Goal: Task Accomplishment & Management: Complete application form

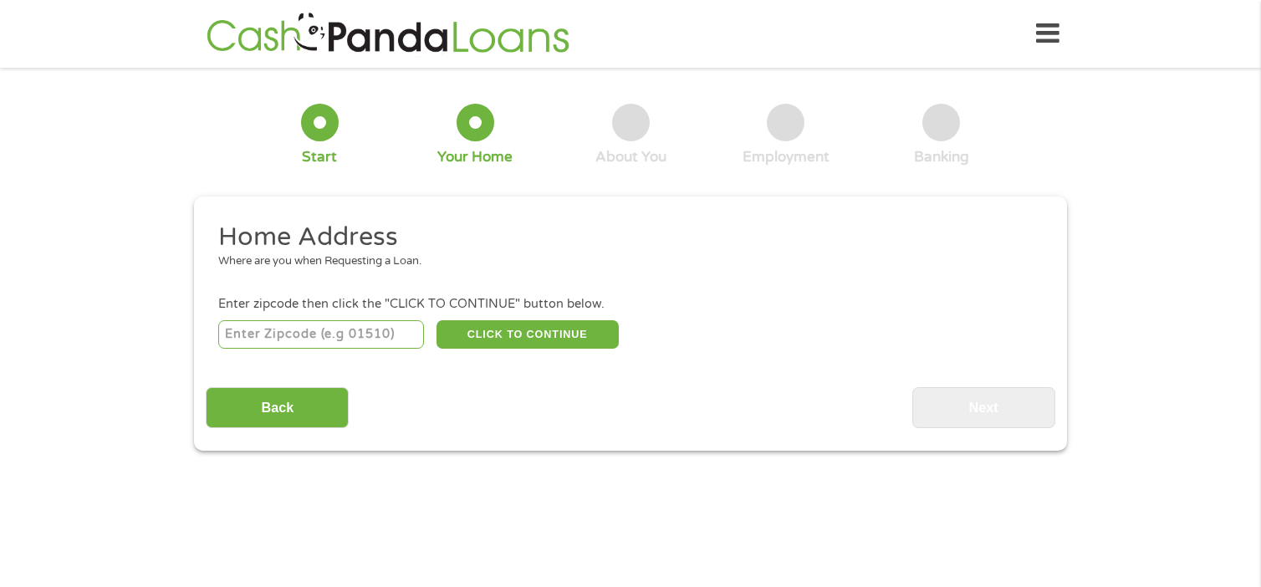
click at [328, 330] on input "number" at bounding box center [321, 334] width 207 height 28
type input "72315"
select select "[US_STATE]"
click at [511, 334] on button "CLICK TO CONTINUE" at bounding box center [528, 334] width 182 height 28
type input "72315"
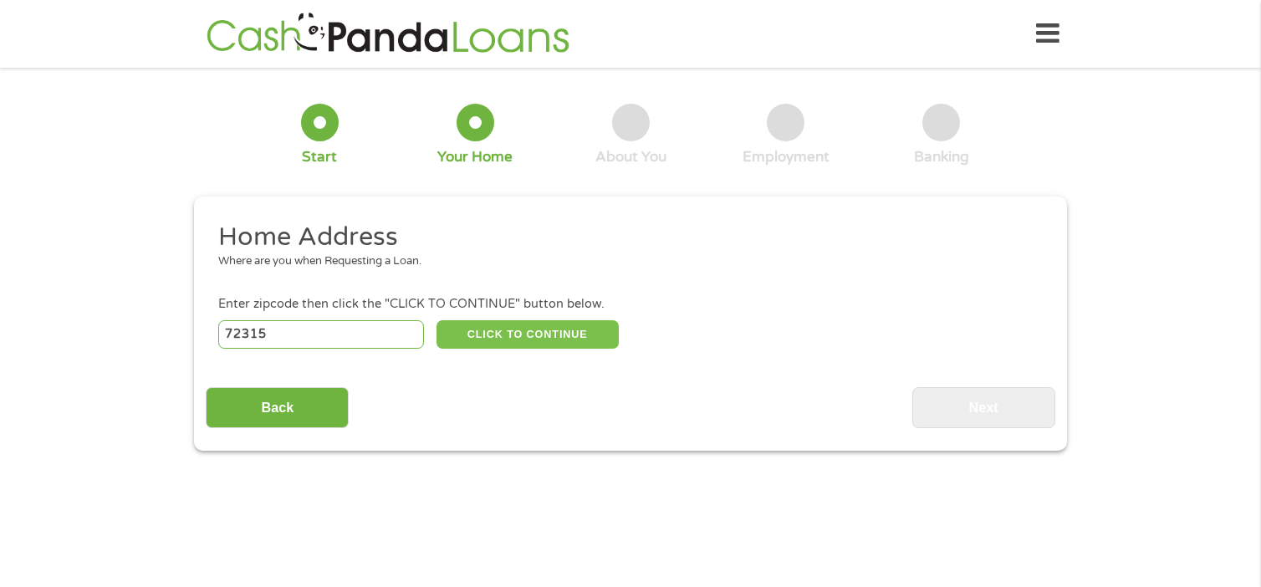
type input "[GEOGRAPHIC_DATA]"
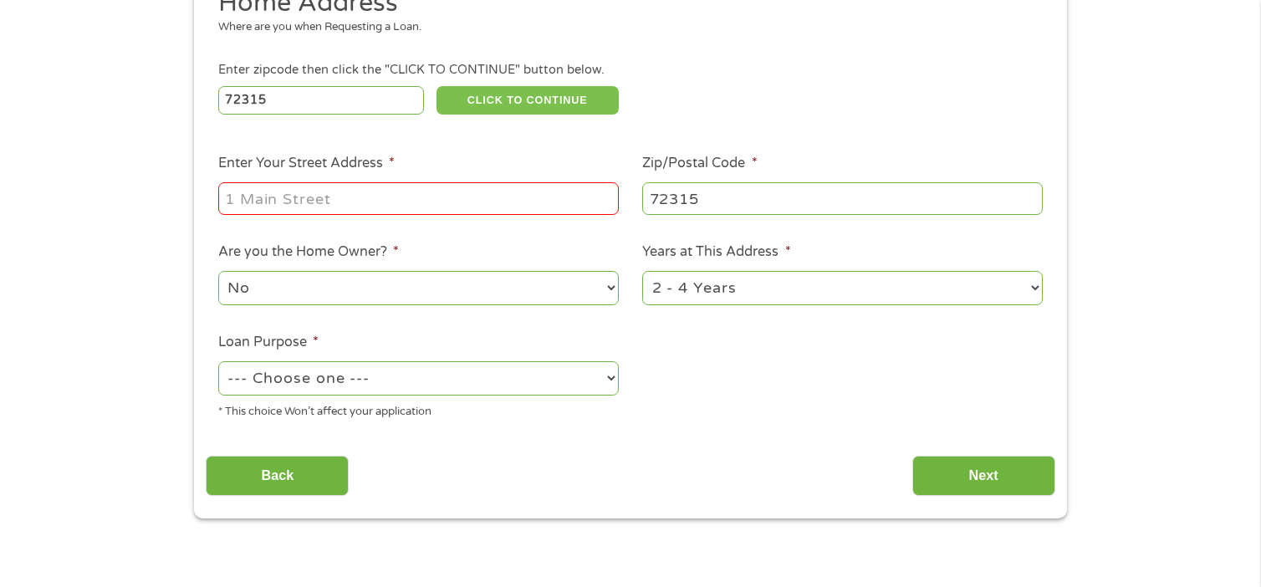
scroll to position [268, 0]
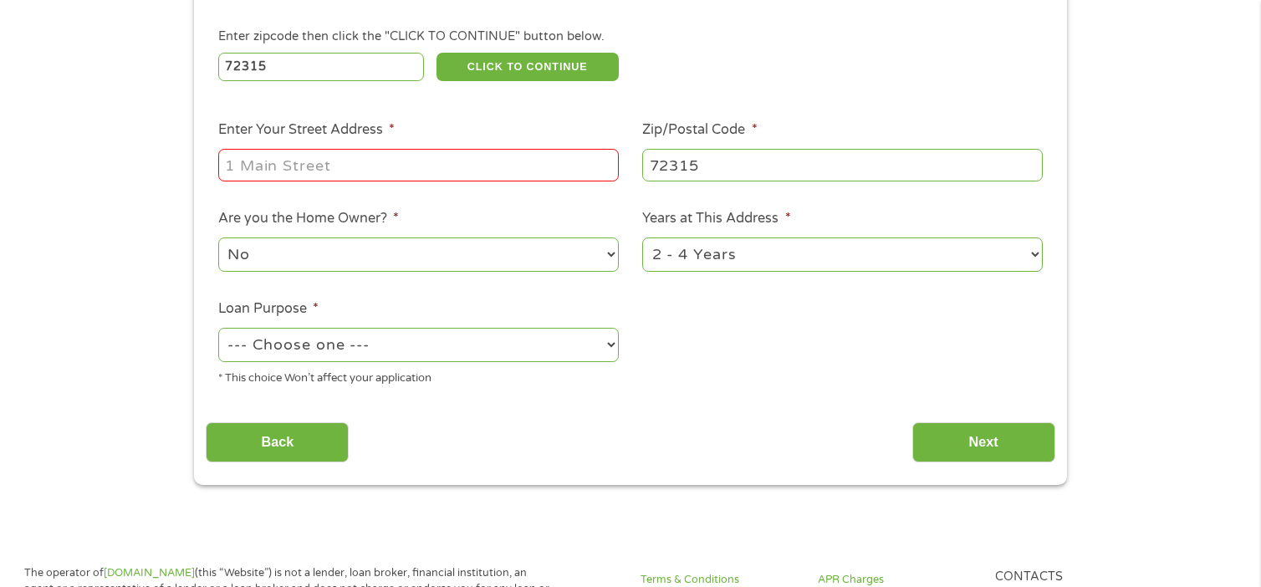
click at [403, 171] on input "Enter Your Street Address *" at bounding box center [418, 165] width 401 height 32
type input "[STREET_ADDRESS]"
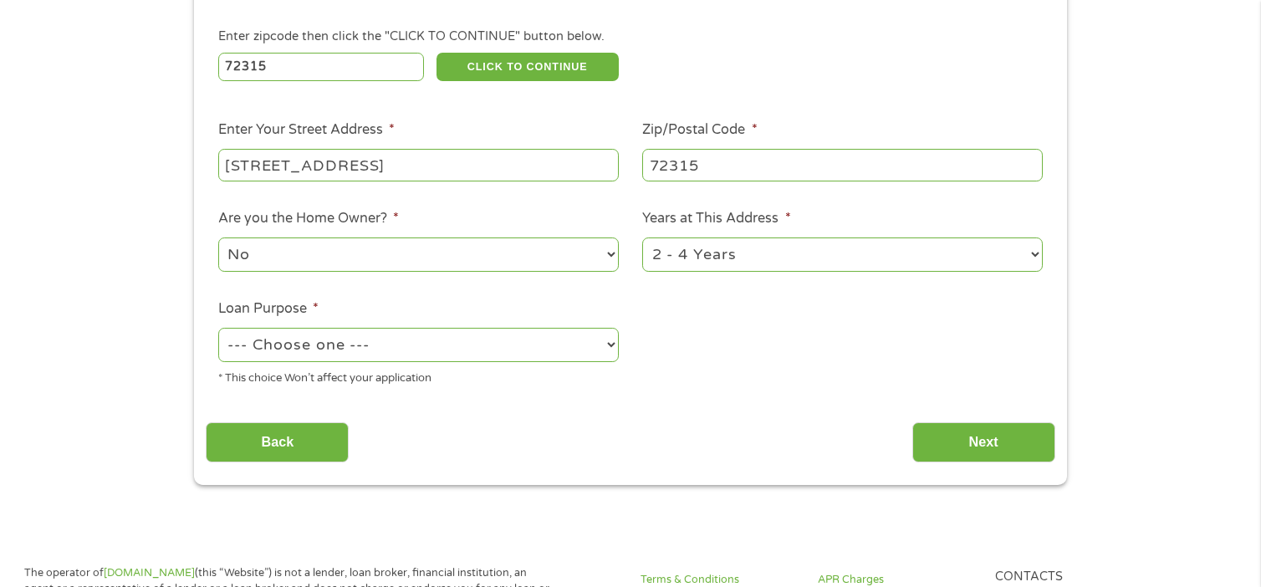
click at [489, 339] on select "--- Choose one --- Pay Bills Debt Consolidation Home Improvement Major Purchase…" at bounding box center [418, 345] width 401 height 34
select select "shorttermcash"
click at [218, 329] on select "--- Choose one --- Pay Bills Debt Consolidation Home Improvement Major Purchase…" at bounding box center [418, 345] width 401 height 34
click at [944, 441] on input "Next" at bounding box center [983, 442] width 143 height 41
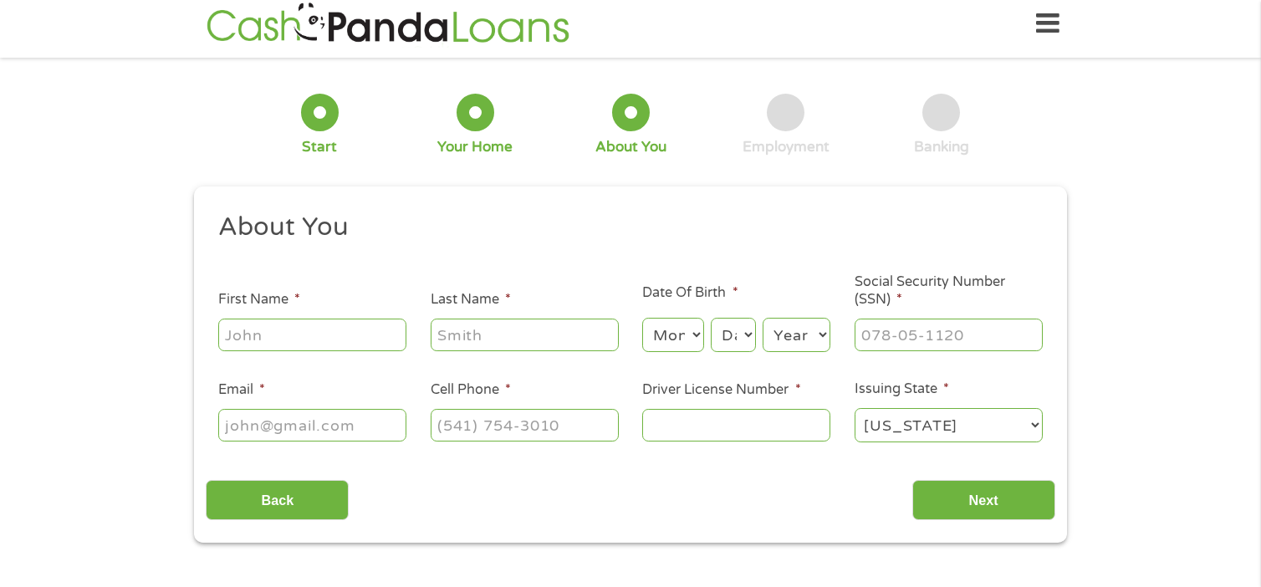
scroll to position [0, 0]
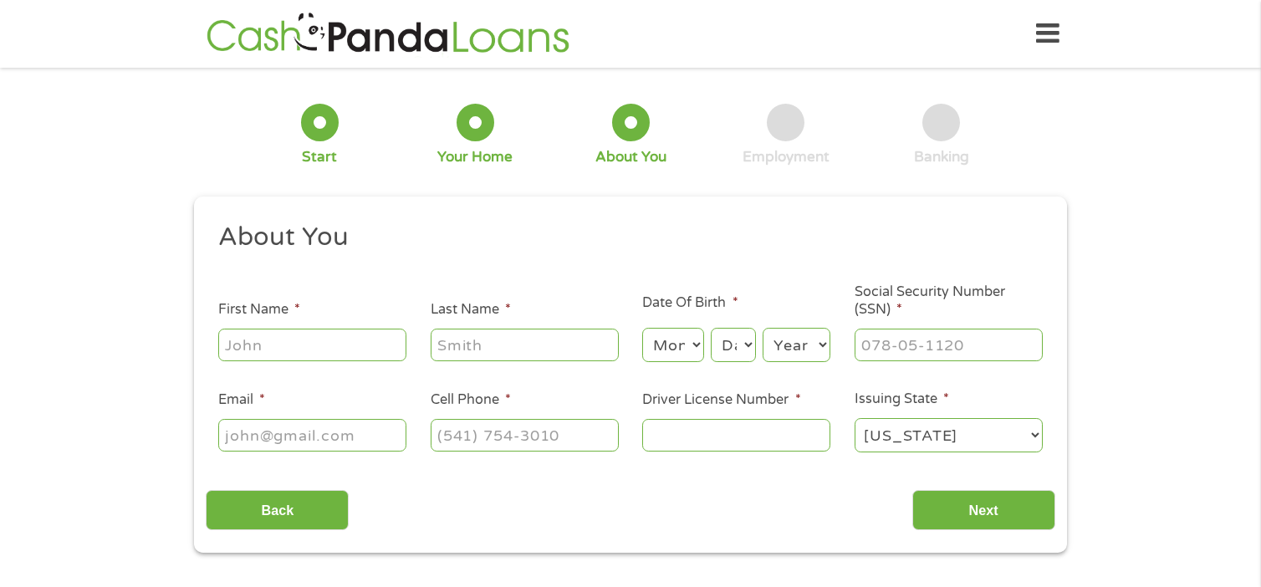
click at [347, 356] on input "First Name *" at bounding box center [312, 345] width 188 height 32
type input "jw"
type input "[PERSON_NAME]"
click at [329, 442] on input "Email *" at bounding box center [312, 435] width 188 height 32
type input "[EMAIL_ADDRESS][DOMAIN_NAME]"
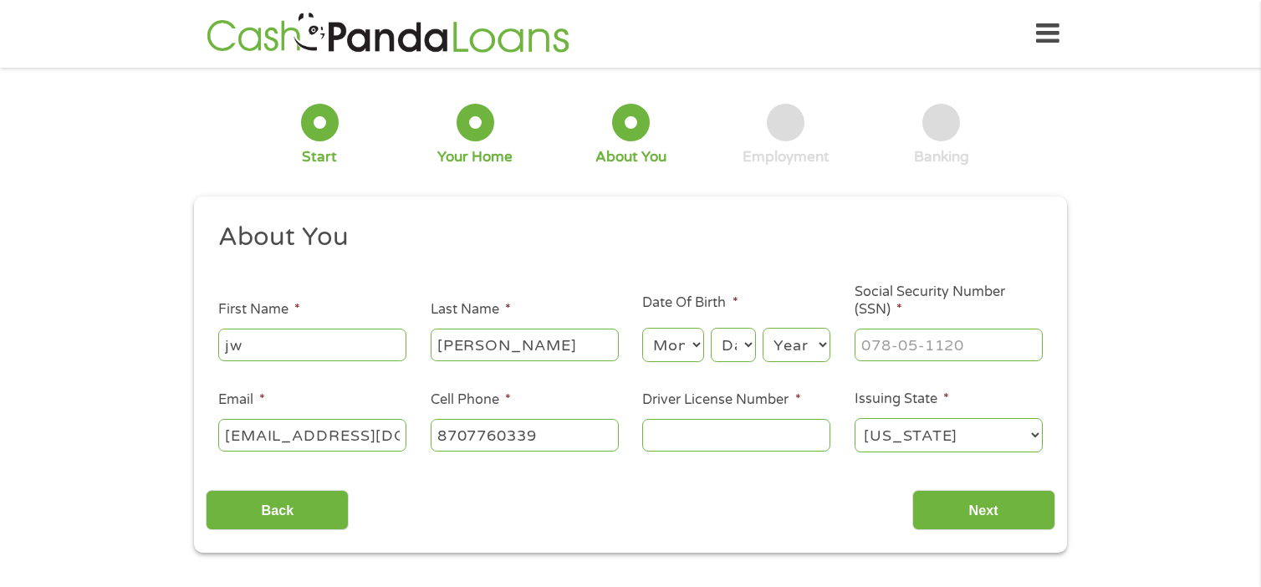
type input "[PHONE_NUMBER]"
click at [702, 434] on input "Driver License Number *" at bounding box center [736, 435] width 188 height 32
type input "910364591"
click at [943, 354] on input "___-__-____" at bounding box center [949, 345] width 188 height 32
type input "429-31-4759"
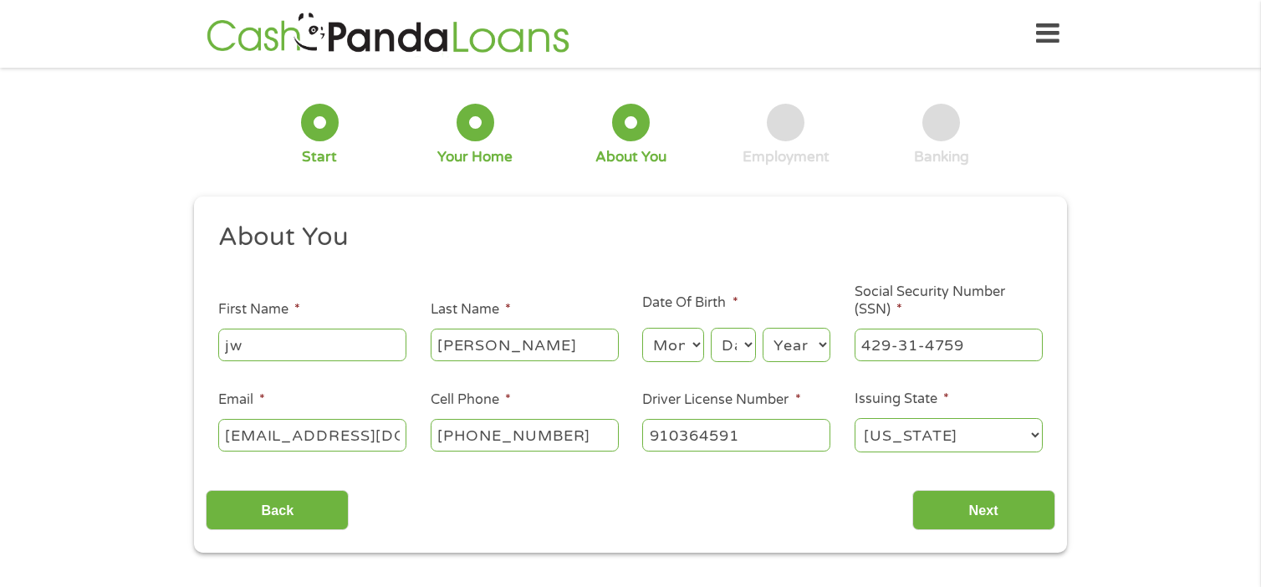
click at [672, 340] on select "Month 1 2 3 4 5 6 7 8 9 10 11 12" at bounding box center [672, 345] width 61 height 34
select select "11"
click at [642, 329] on select "Month 1 2 3 4 5 6 7 8 9 10 11 12" at bounding box center [672, 345] width 61 height 34
click at [730, 345] on select "Day 1 2 3 4 5 6 7 8 9 10 11 12 13 14 15 16 17 18 19 20 21 22 23 24 25 26 27 28 …" at bounding box center [733, 345] width 45 height 34
select select "3"
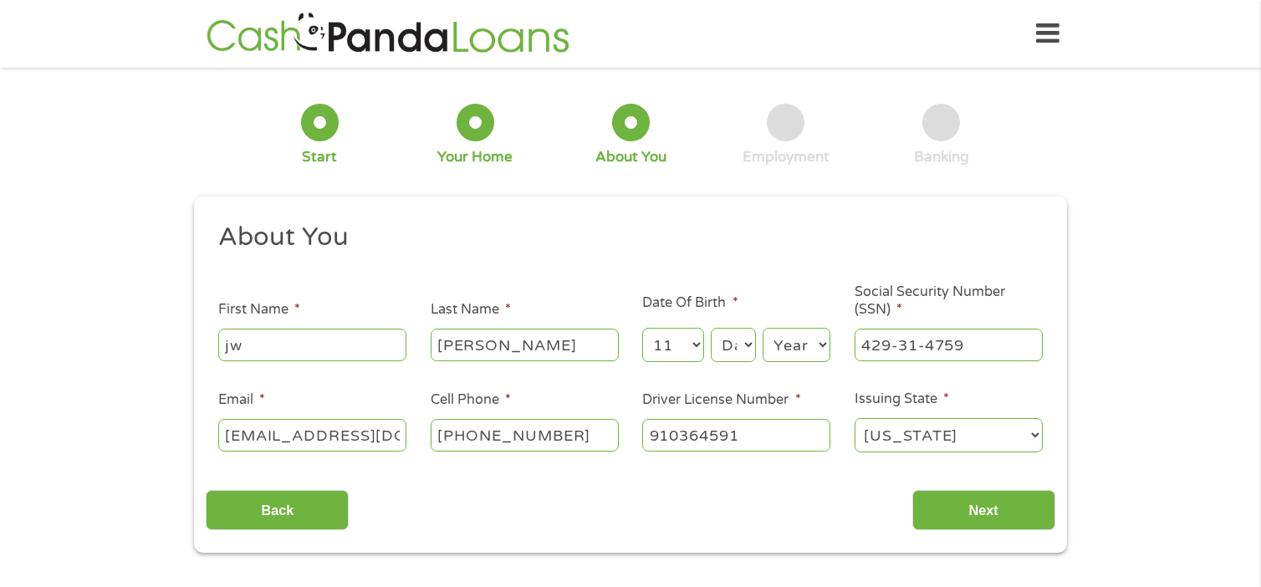
click at [711, 329] on select "Day 1 2 3 4 5 6 7 8 9 10 11 12 13 14 15 16 17 18 19 20 21 22 23 24 25 26 27 28 …" at bounding box center [733, 345] width 45 height 34
click at [804, 344] on select "Year [DATE] 2006 2005 2004 2003 2002 2001 2000 1999 1998 1997 1996 1995 1994 19…" at bounding box center [797, 345] width 68 height 34
select select "1960"
click at [763, 329] on select "Year [DATE] 2006 2005 2004 2003 2002 2001 2000 1999 1998 1997 1996 1995 1994 19…" at bounding box center [797, 345] width 68 height 34
click at [952, 513] on input "Next" at bounding box center [983, 510] width 143 height 41
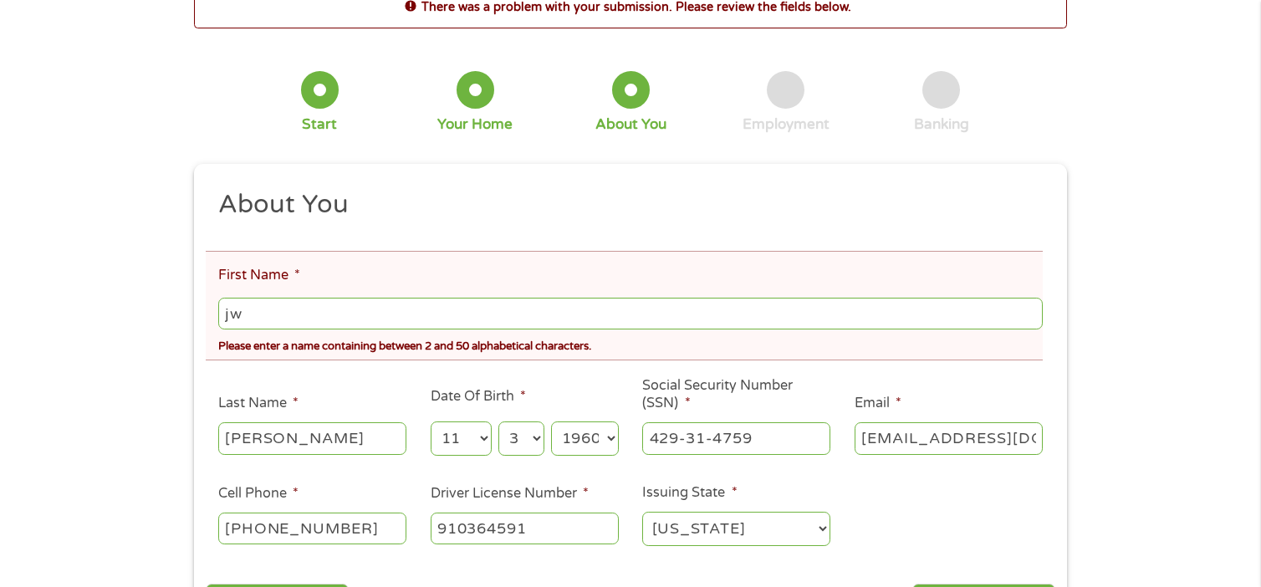
scroll to position [100, 0]
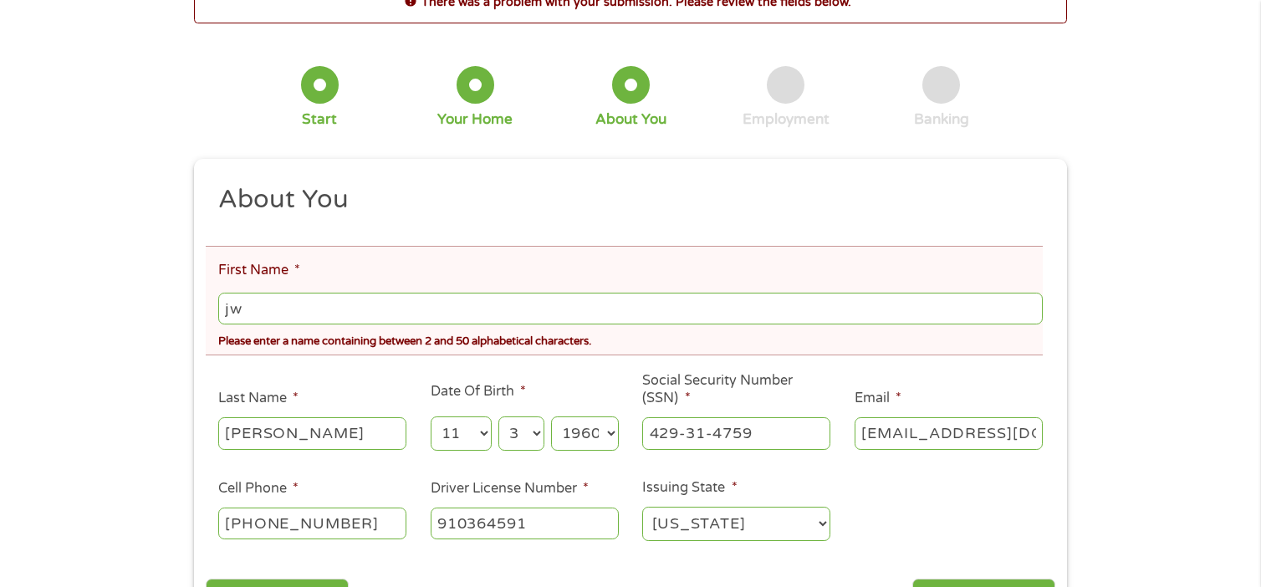
click at [268, 306] on input "jw" at bounding box center [630, 309] width 825 height 32
type input "j"
type input "J w"
click at [70, 367] on div "There was a problem with your submission. Please review the fields below. 1 Sta…" at bounding box center [630, 310] width 1261 height 662
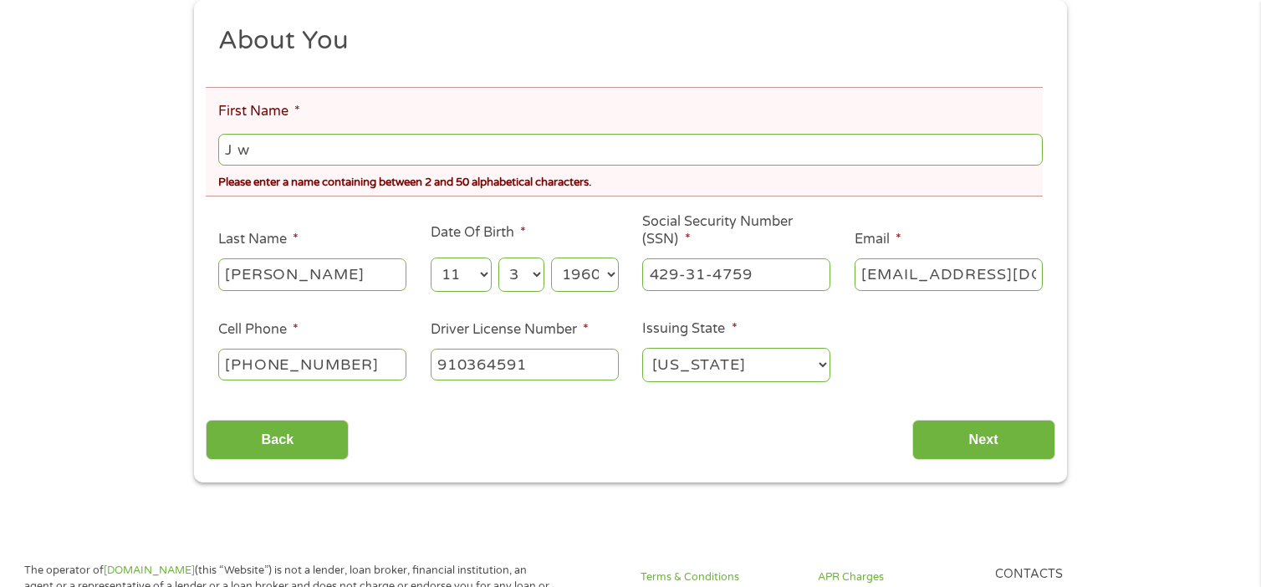
scroll to position [268, 0]
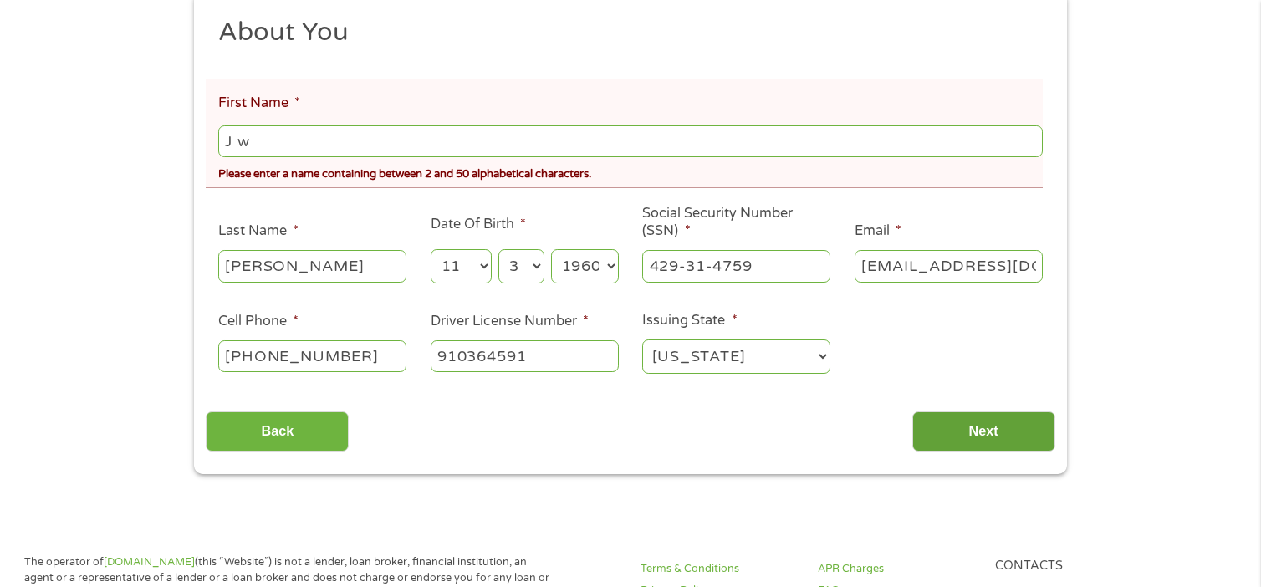
click at [977, 432] on input "Next" at bounding box center [983, 431] width 143 height 41
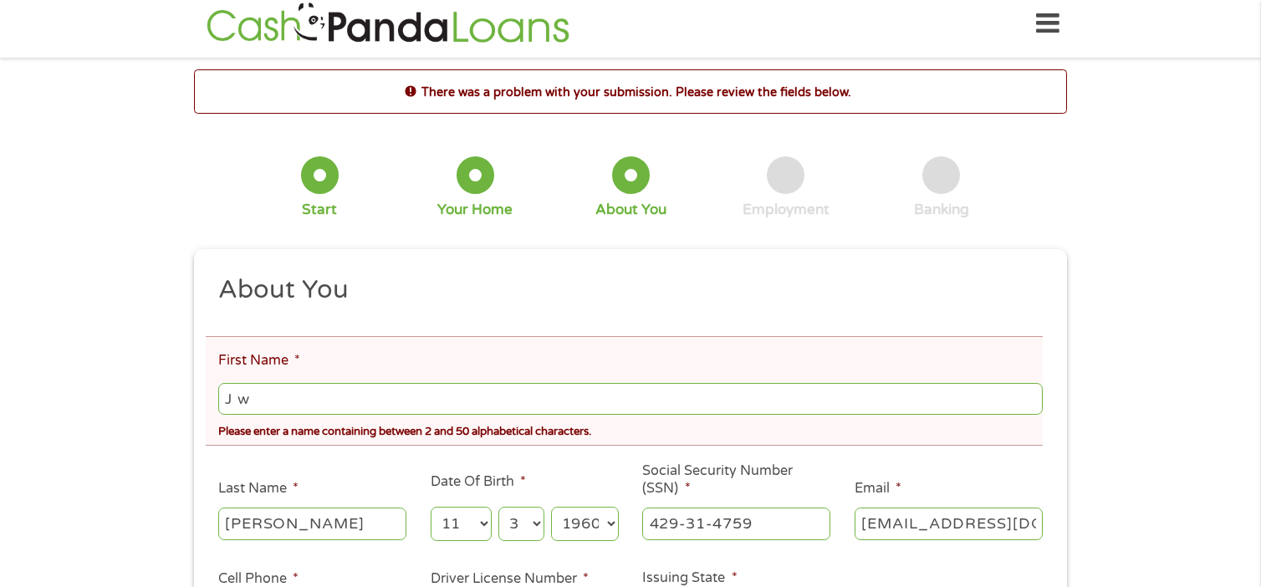
scroll to position [0, 0]
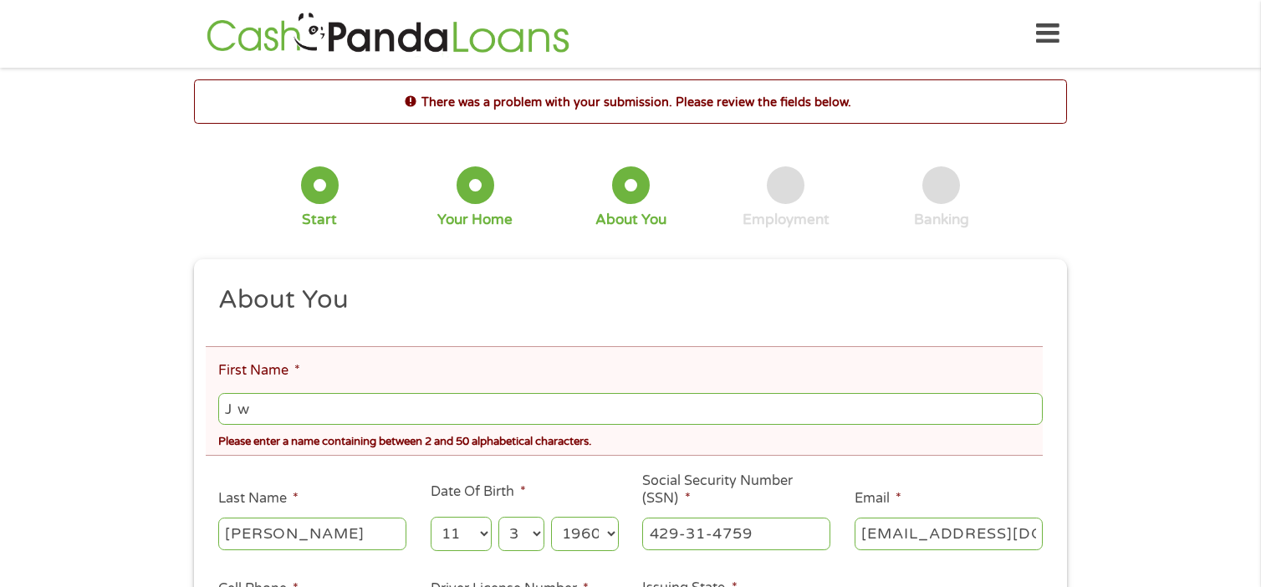
click at [365, 404] on input "J w" at bounding box center [630, 409] width 825 height 32
type input "[PERSON_NAME]"
click at [109, 464] on div "There was a problem with your submission. Please review the fields below. 1 Sta…" at bounding box center [630, 410] width 1261 height 662
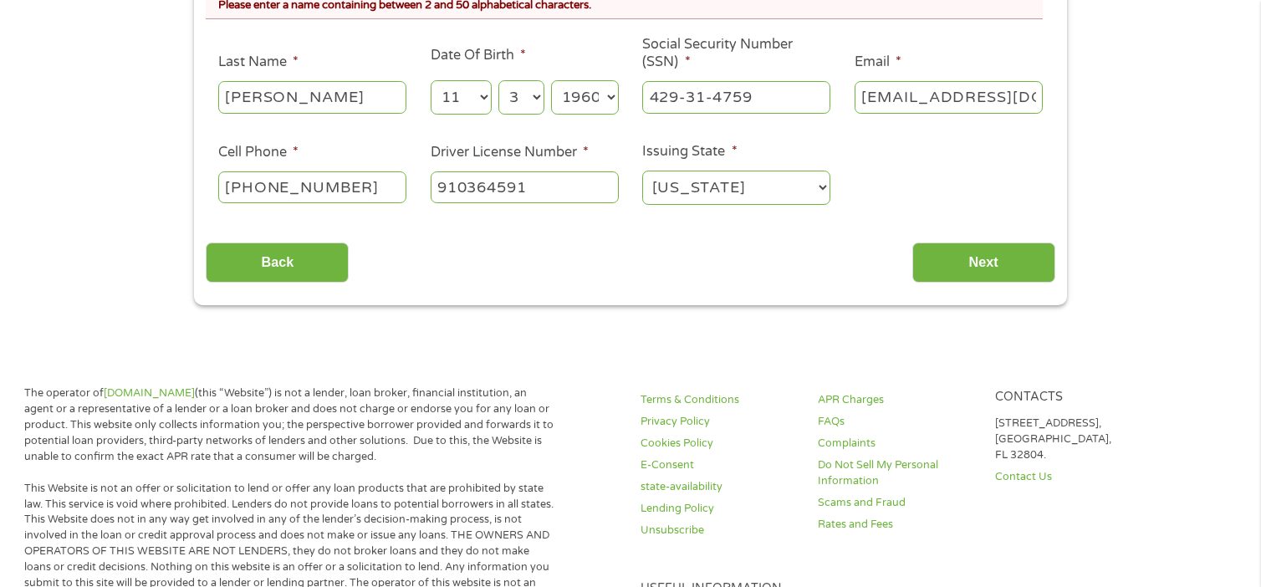
scroll to position [435, 0]
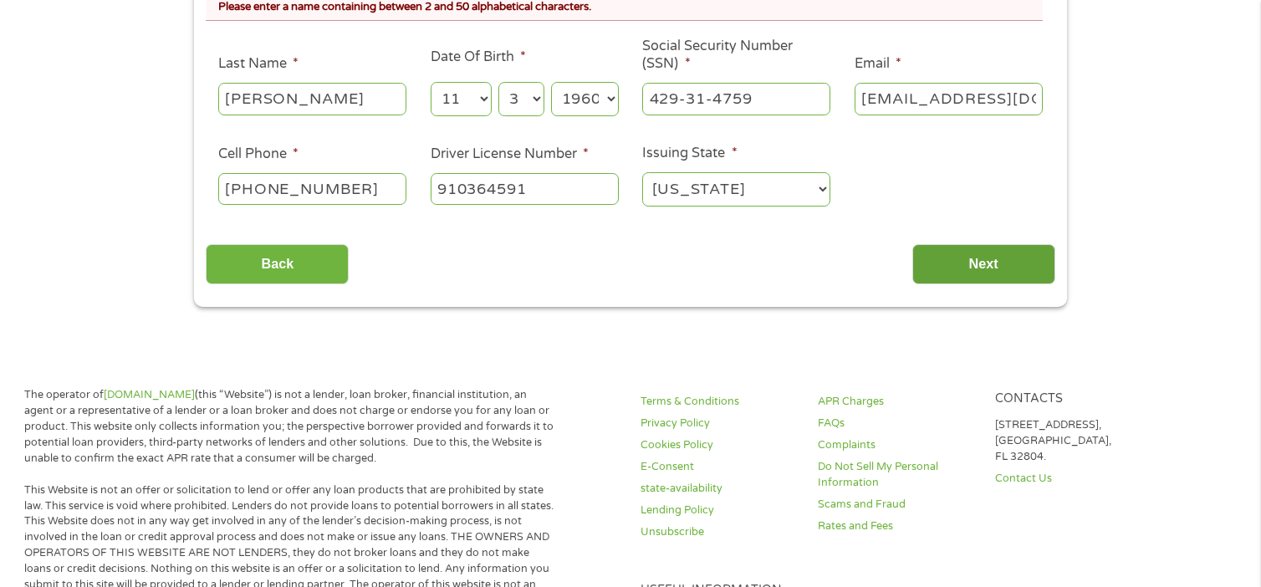
click at [983, 269] on input "Next" at bounding box center [983, 264] width 143 height 41
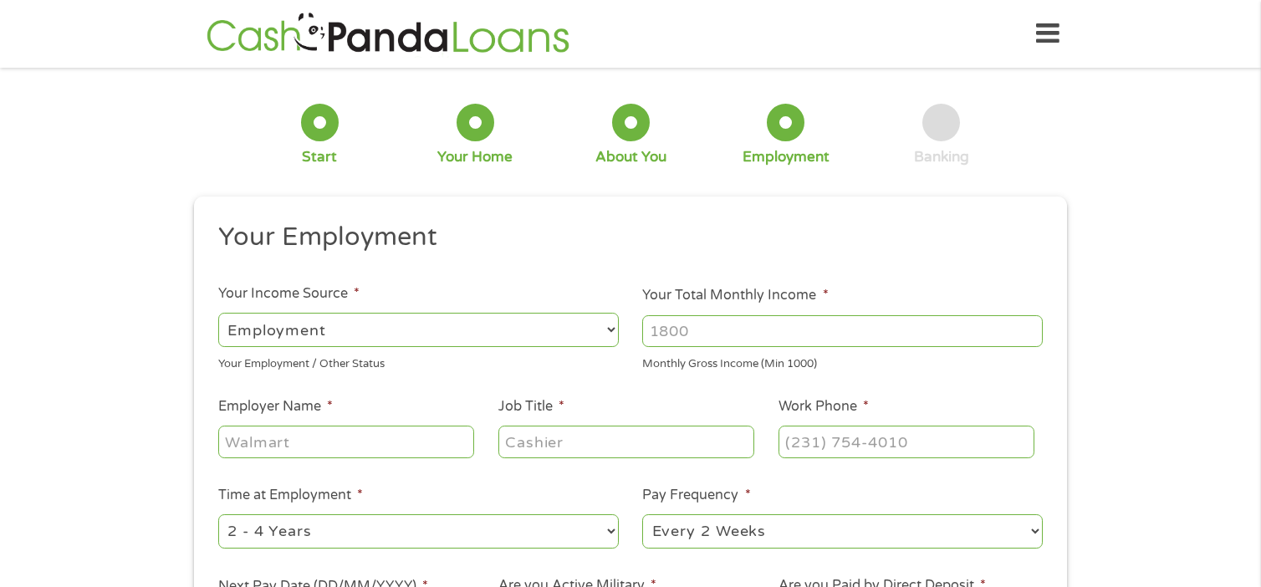
scroll to position [107, 7]
click at [779, 335] on input "Your Total Monthly Income *" at bounding box center [842, 331] width 401 height 32
type input "9000"
click at [345, 445] on input "Employer Name *" at bounding box center [346, 442] width 256 height 32
type input "big river steel"
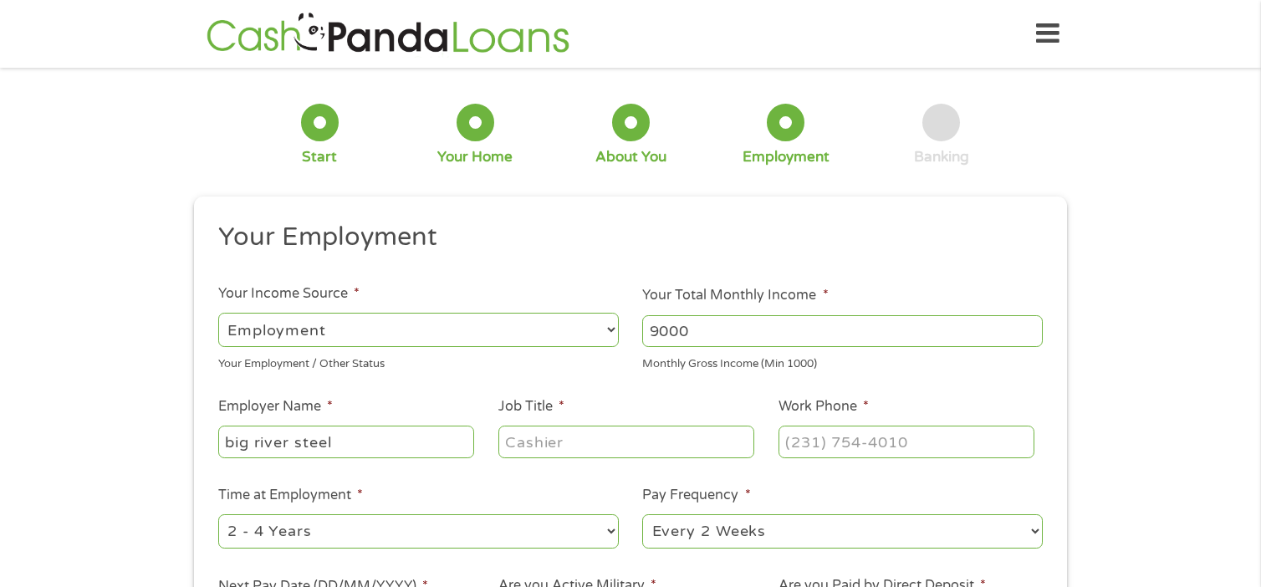
click at [603, 454] on input "Job Title *" at bounding box center [626, 442] width 256 height 32
type input "manager"
click at [855, 431] on input "(___) ___-____" at bounding box center [907, 442] width 256 height 32
type input "[PHONE_NUMBER]"
click at [1159, 416] on div "1 Start 2 Your Home 3 About You 4 Employment 5 Banking 6 This field is hidden w…" at bounding box center [630, 409] width 1261 height 660
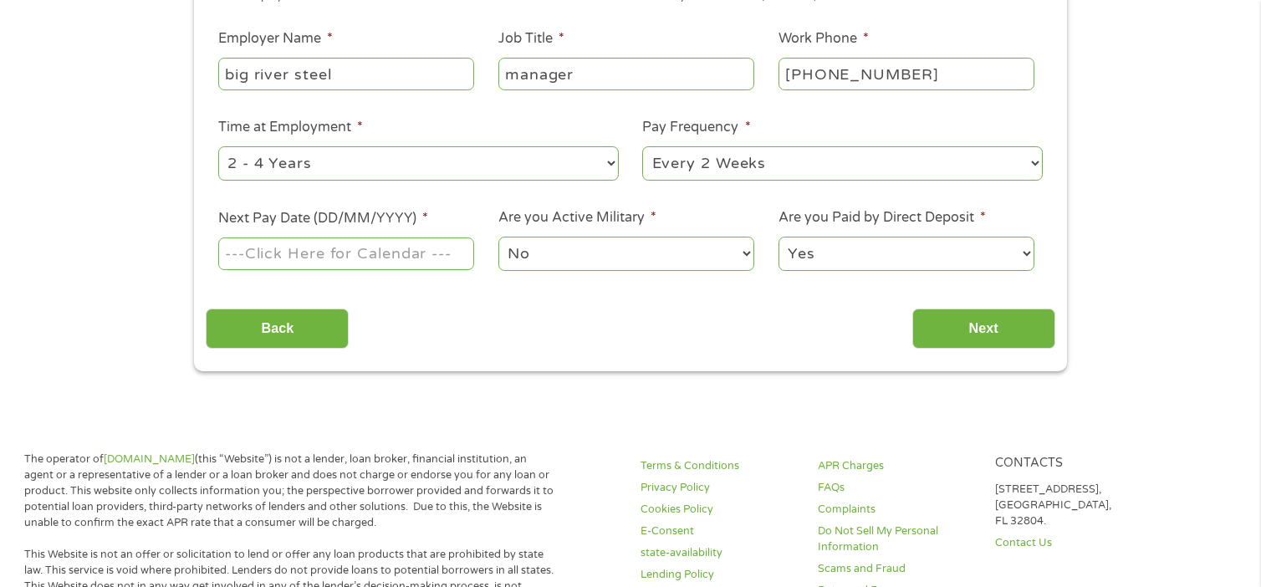
scroll to position [401, 0]
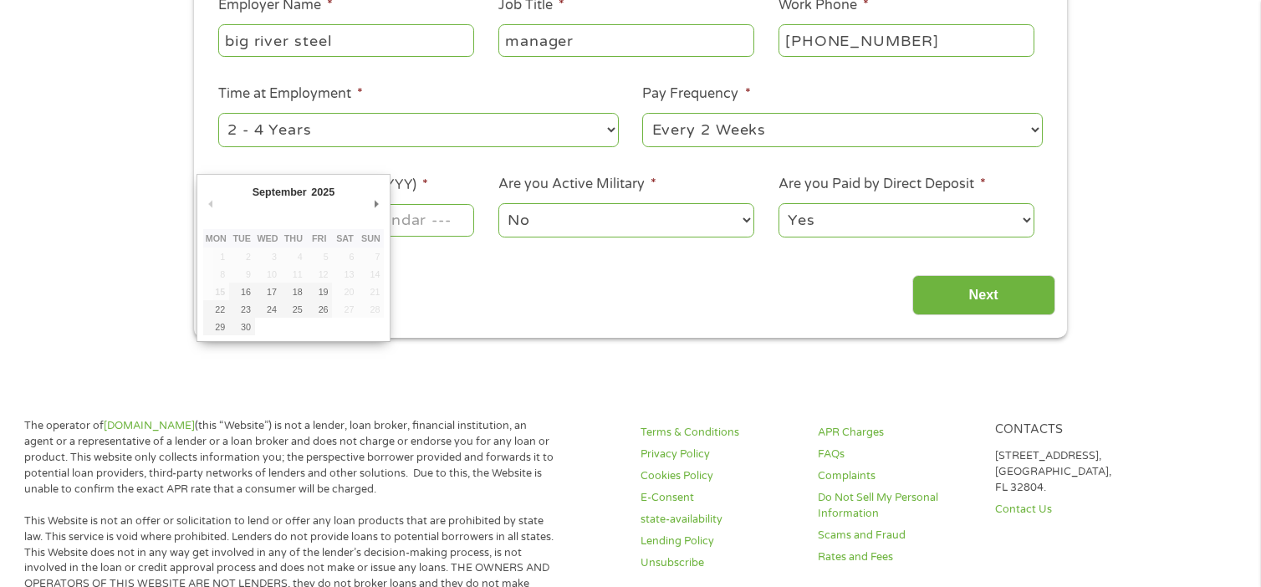
click at [365, 220] on body "Home Get Loan Offer How it works FAQs Blog Cash Loans Quick Loans Online Loans …" at bounding box center [630, 589] width 1261 height 1980
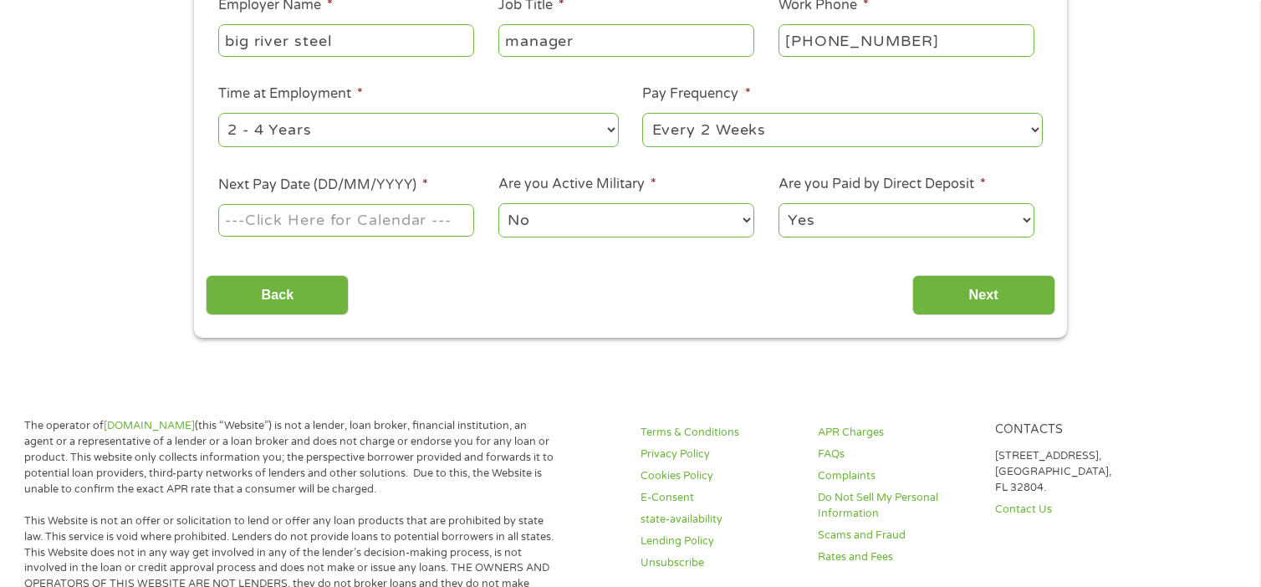
click at [365, 220] on input "Next Pay Date (DD/MM/YYYY) *" at bounding box center [346, 220] width 256 height 32
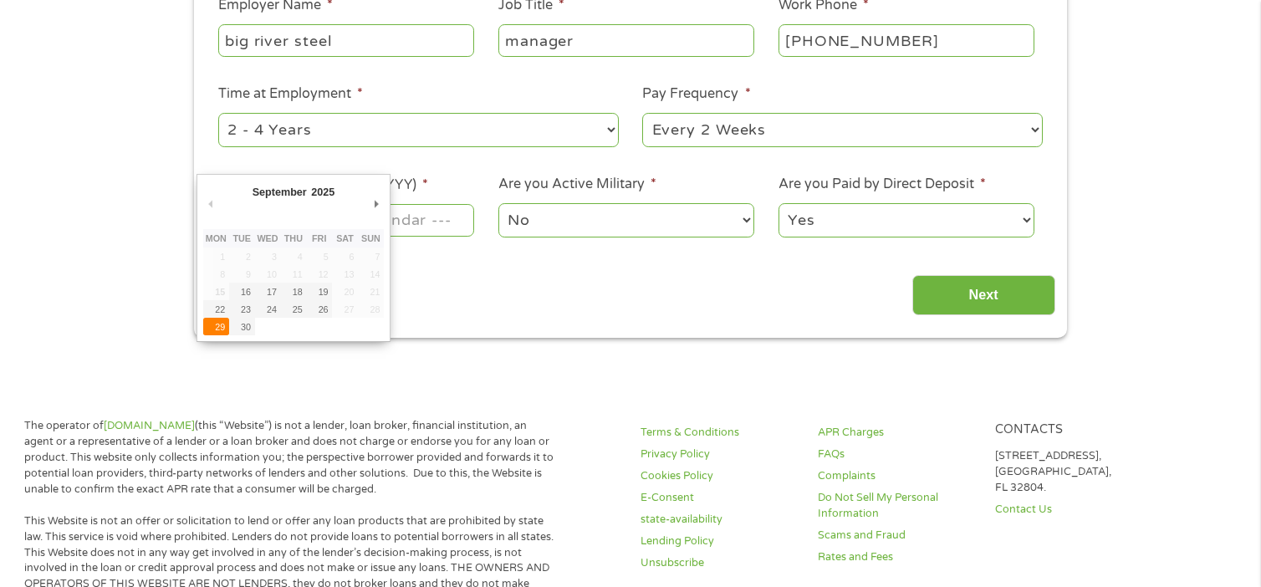
type input "[DATE]"
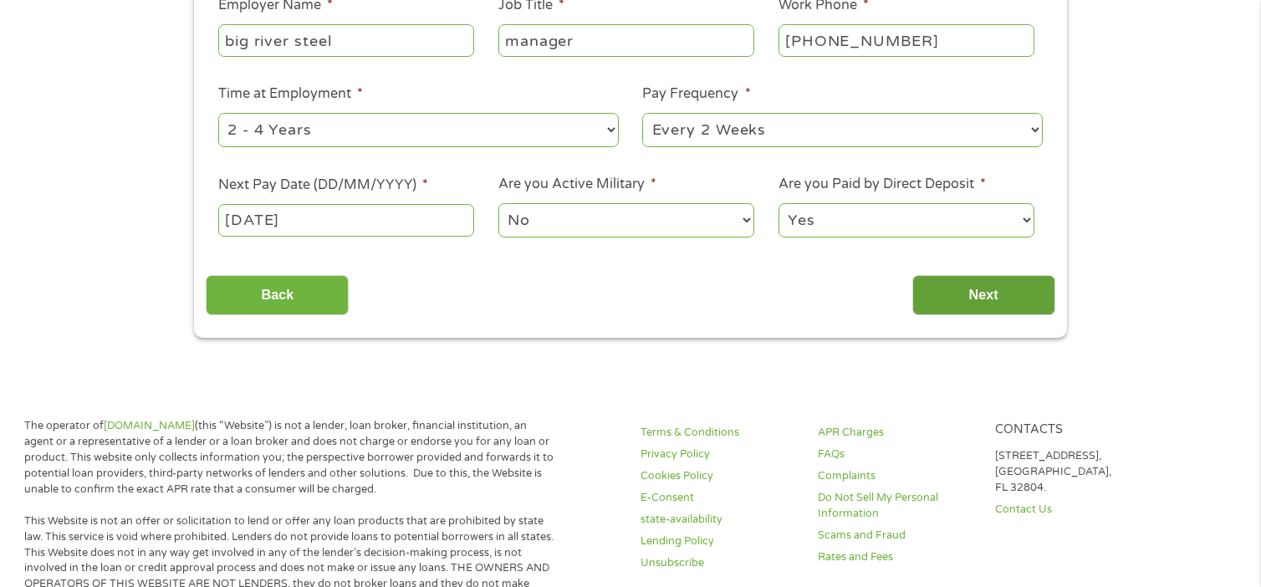
click at [983, 290] on input "Next" at bounding box center [983, 295] width 143 height 41
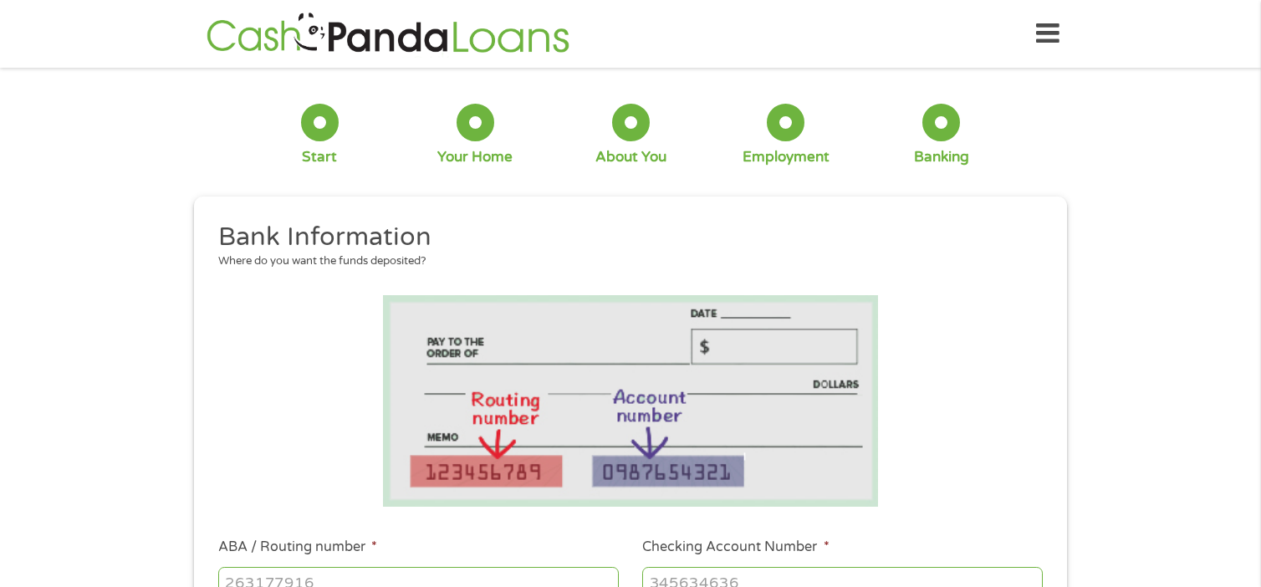
scroll to position [74, 7]
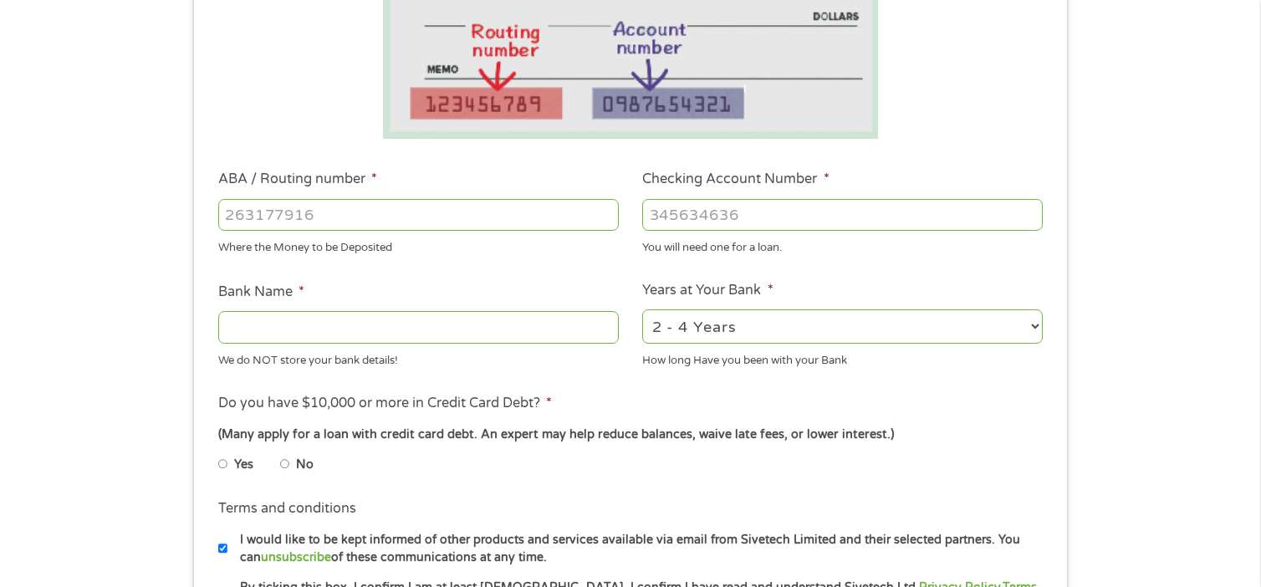
scroll to position [401, 0]
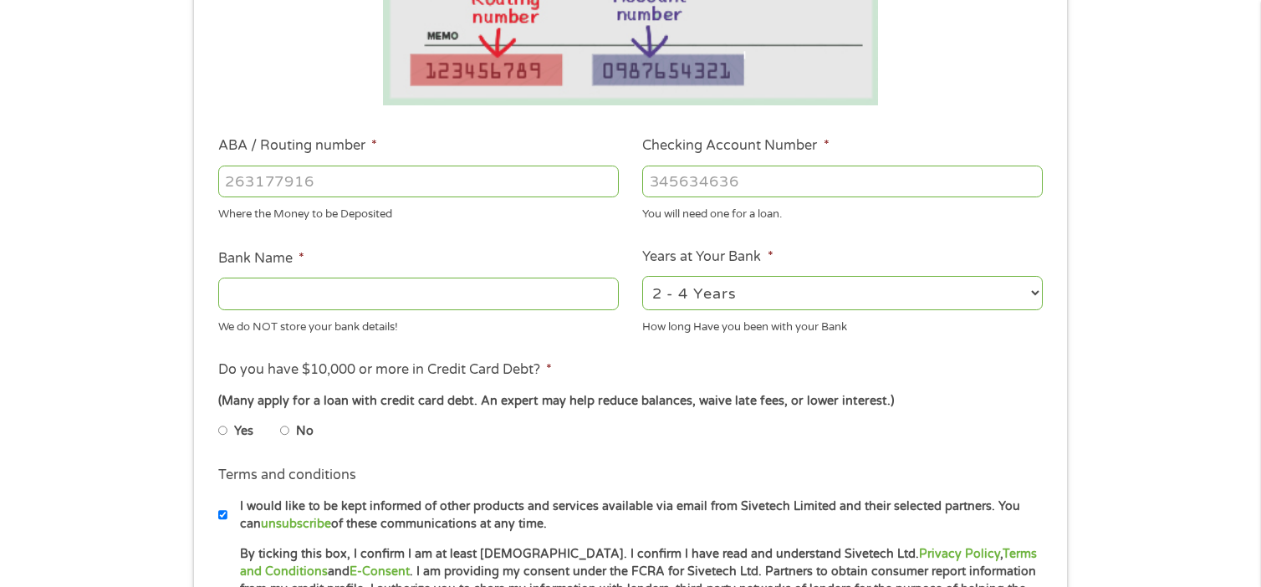
click at [345, 176] on input "ABA / Routing number *" at bounding box center [418, 182] width 401 height 32
type input "284174613"
type input "NORTHEAST [US_STATE] FEDERAL C U"
type input "284174613"
click at [707, 183] on input "Checking Account Number *" at bounding box center [842, 182] width 401 height 32
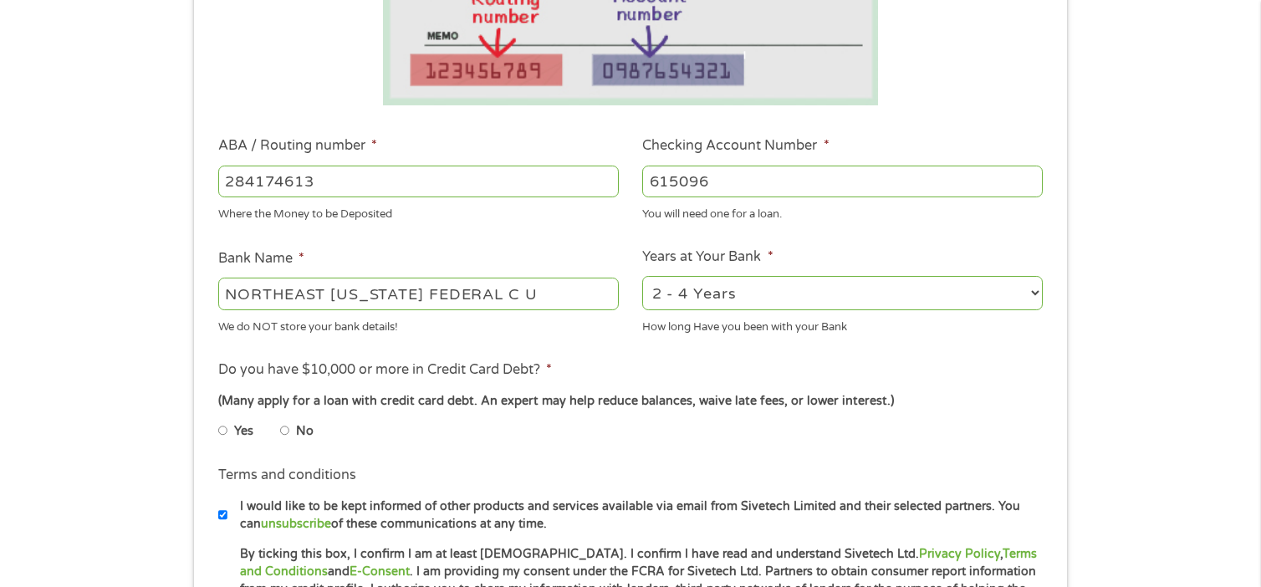
type input "615096"
click at [492, 296] on input "NORTHEAST [US_STATE] FEDERAL C U" at bounding box center [418, 294] width 401 height 32
click at [418, 294] on input "NORTHEAST [US_STATE] FEDERA L C U" at bounding box center [418, 294] width 401 height 32
click at [411, 291] on input "success FEDERA L C U" at bounding box center [418, 294] width 401 height 32
type input "success f c u"
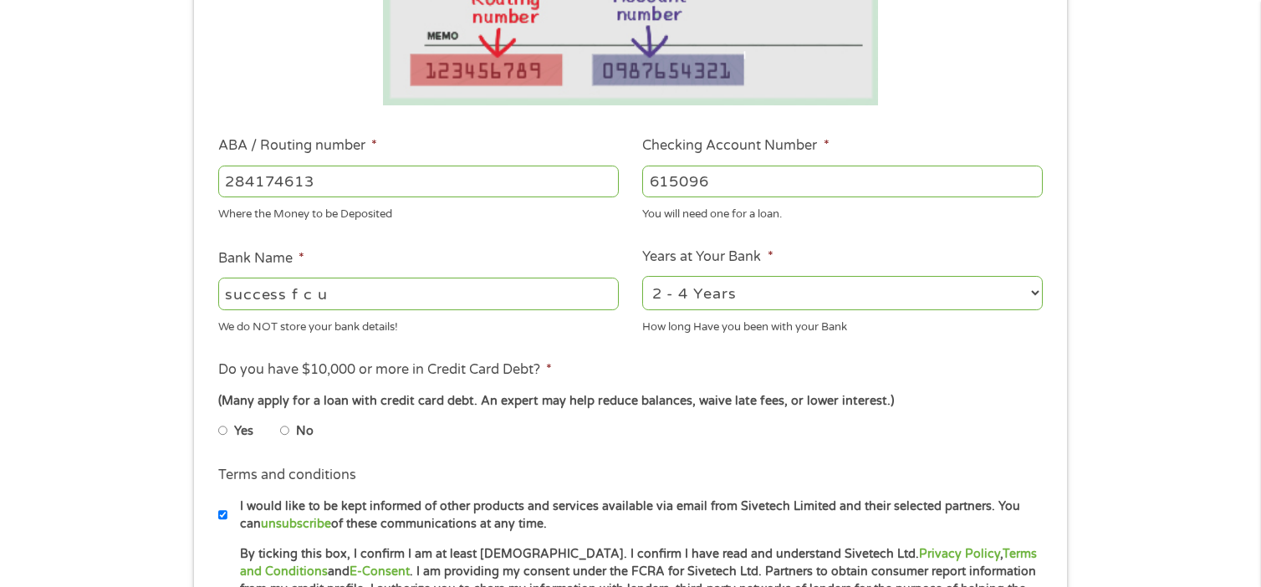
click at [1004, 297] on select "2 - 4 Years 6 - 12 Months 1 - 2 Years Over 4 Years" at bounding box center [842, 293] width 401 height 34
select select "60months"
click at [642, 277] on select "2 - 4 Years 6 - 12 Months 1 - 2 Years Over 4 Years" at bounding box center [842, 293] width 401 height 34
click at [979, 387] on li "Do you have $10,000 or more in Credit Card Debt? * (Many apply for a loan with …" at bounding box center [630, 407] width 849 height 94
click at [281, 432] on input "No" at bounding box center [285, 430] width 10 height 27
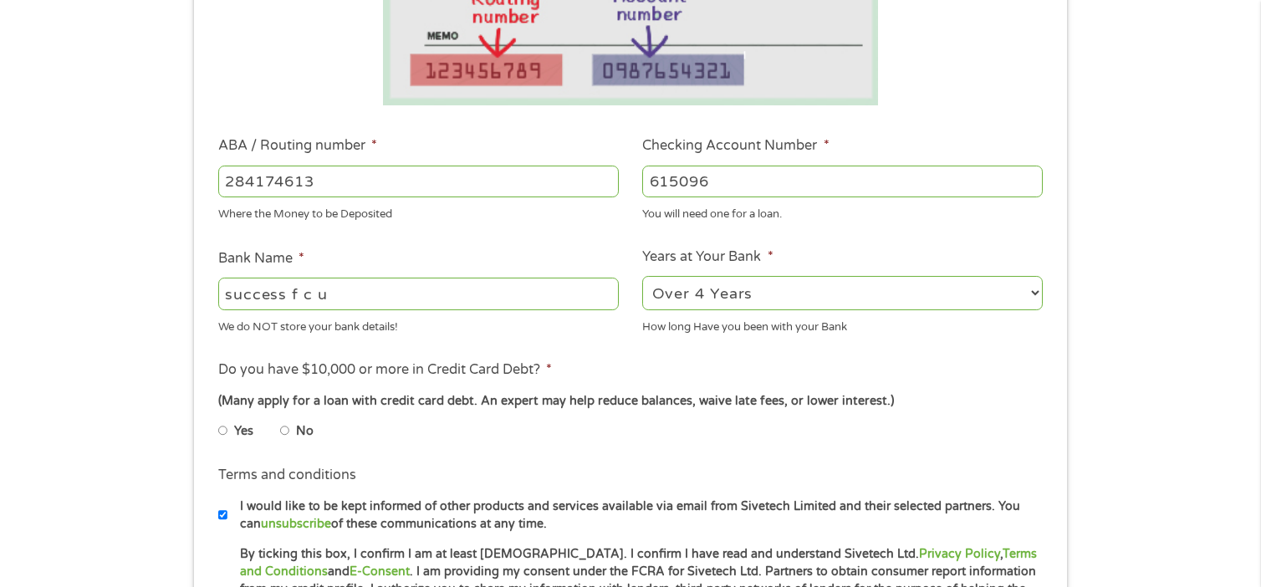
radio input "true"
click at [127, 478] on div "1 Start 2 Your Home 3 About You 4 Employment 5 Banking 6 This field is hidden w…" at bounding box center [630, 208] width 1261 height 1060
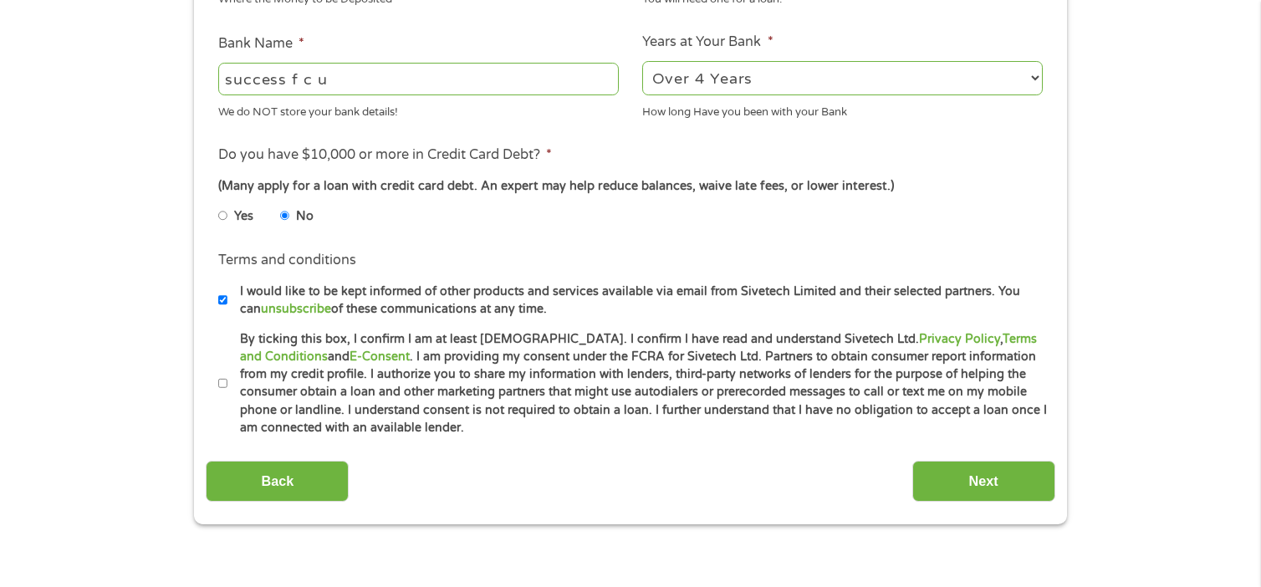
scroll to position [702, 0]
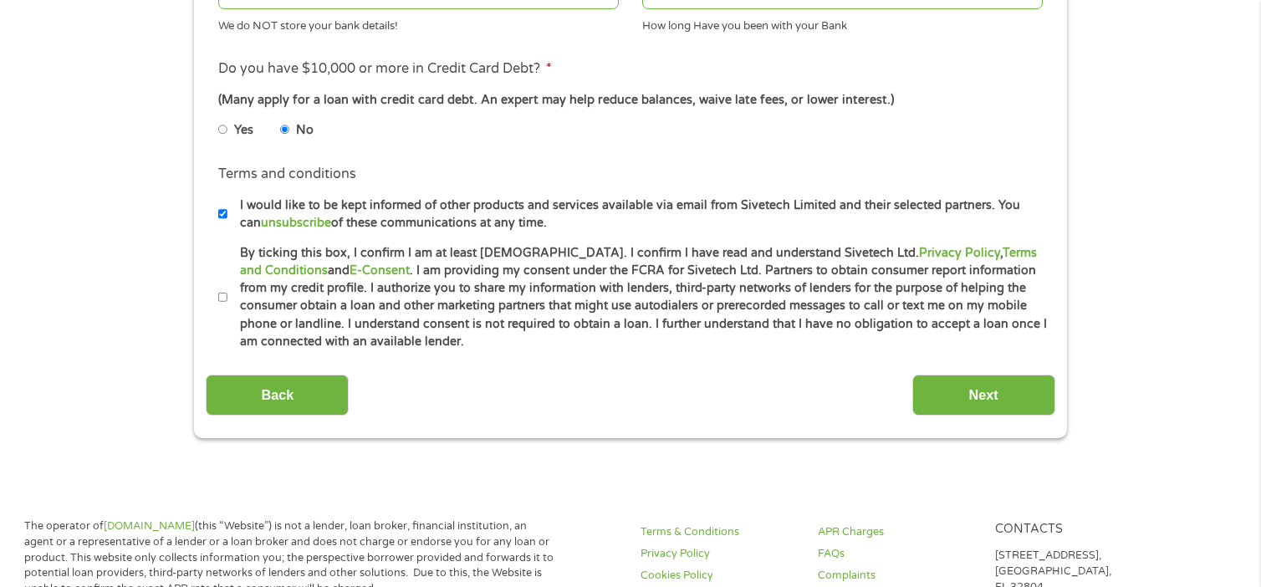
click at [219, 300] on input "By ticking this box, I confirm I am at least [DEMOGRAPHIC_DATA]. I confirm I ha…" at bounding box center [223, 297] width 10 height 27
checkbox input "true"
click at [966, 387] on input "Next" at bounding box center [983, 395] width 143 height 41
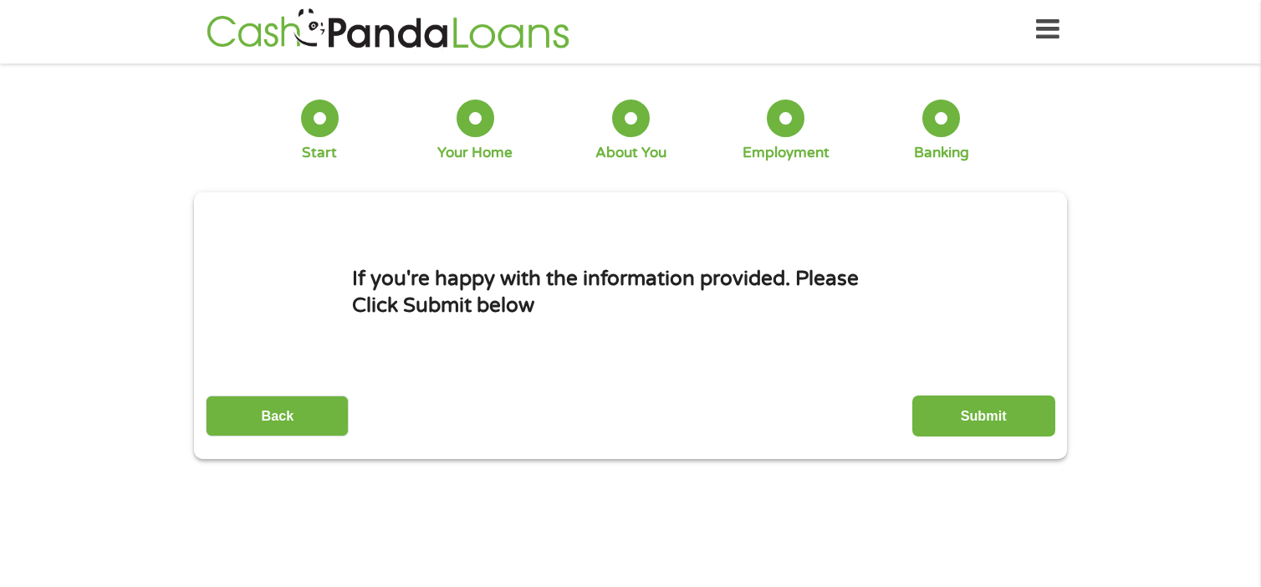
scroll to position [0, 0]
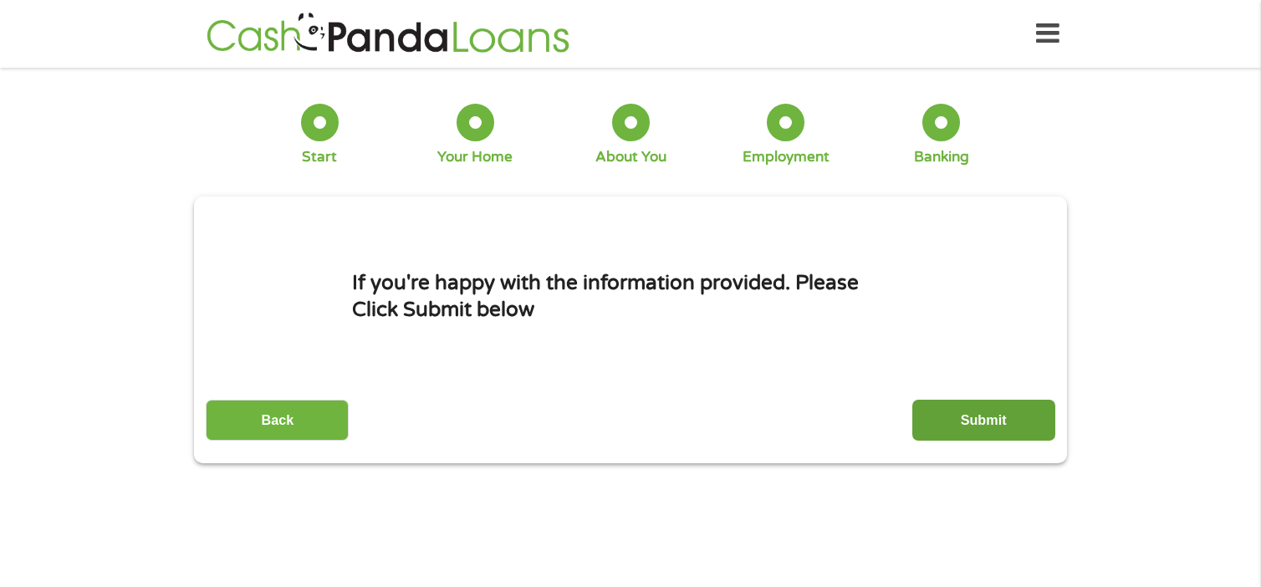
click at [986, 401] on input "Submit" at bounding box center [983, 420] width 143 height 41
